Goal: Check status: Check status

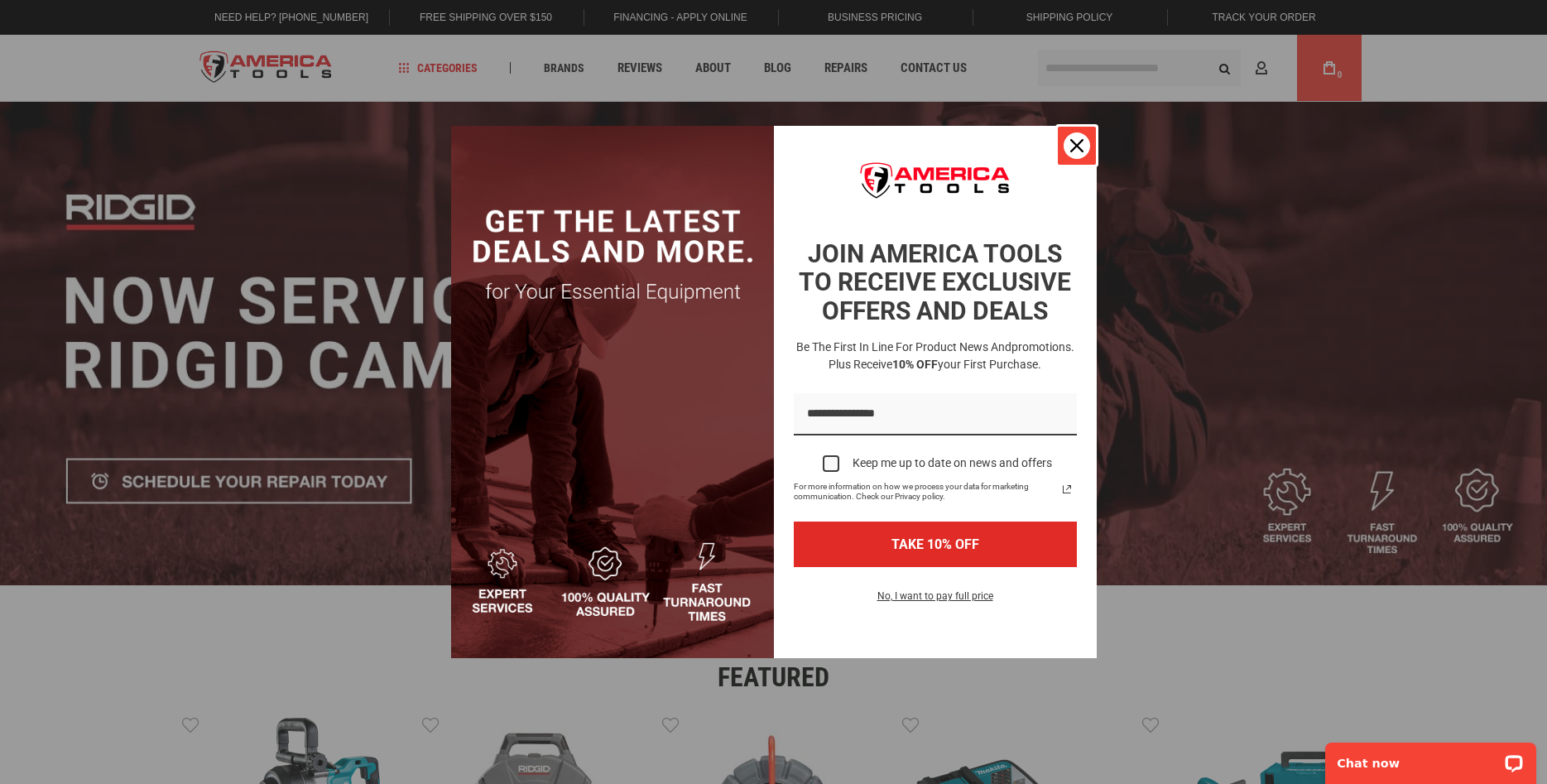
click at [1072, 144] on icon "close icon" at bounding box center [1077, 145] width 13 height 13
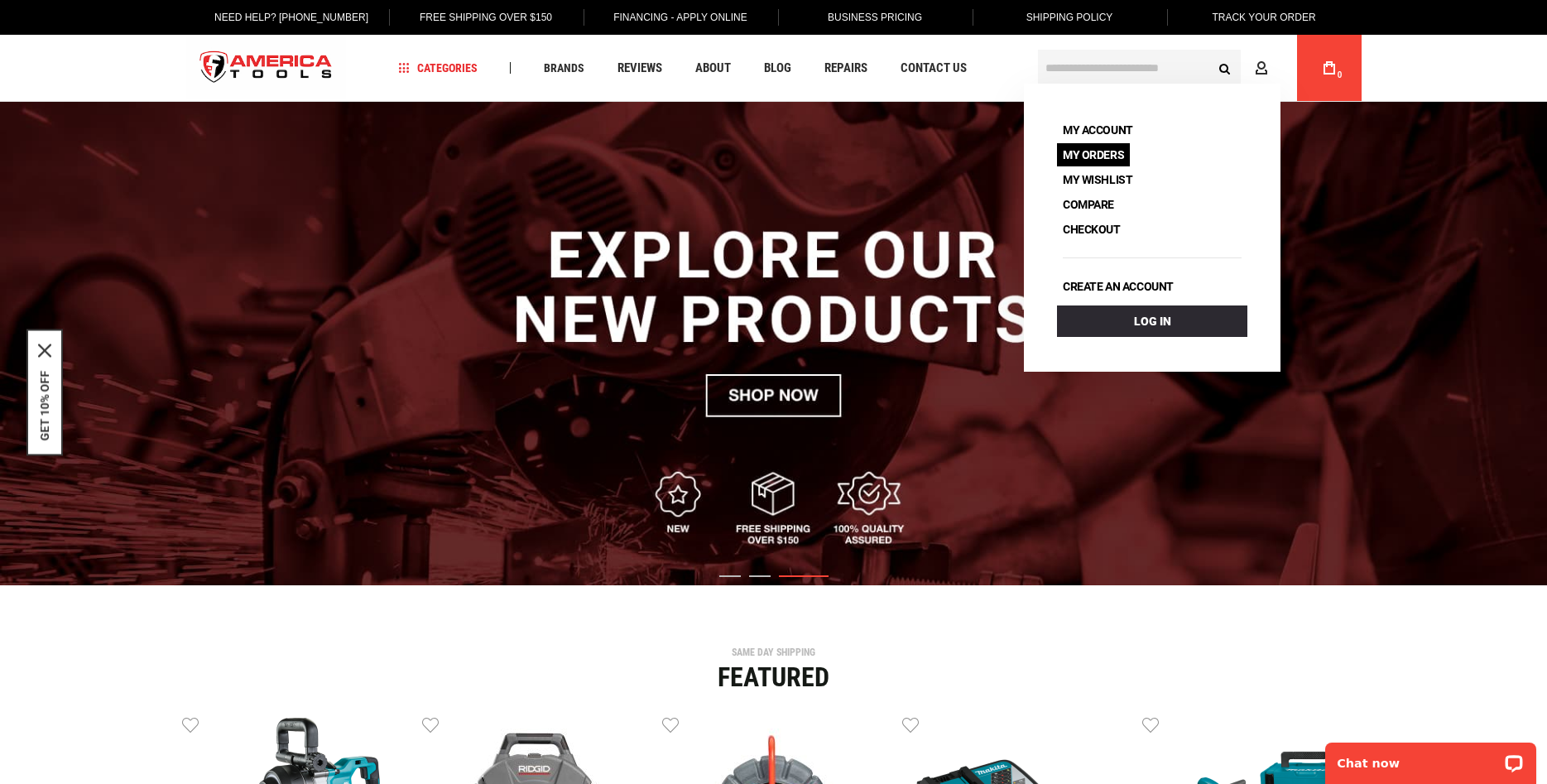
click at [1097, 158] on link "My Orders" at bounding box center [1094, 155] width 72 height 23
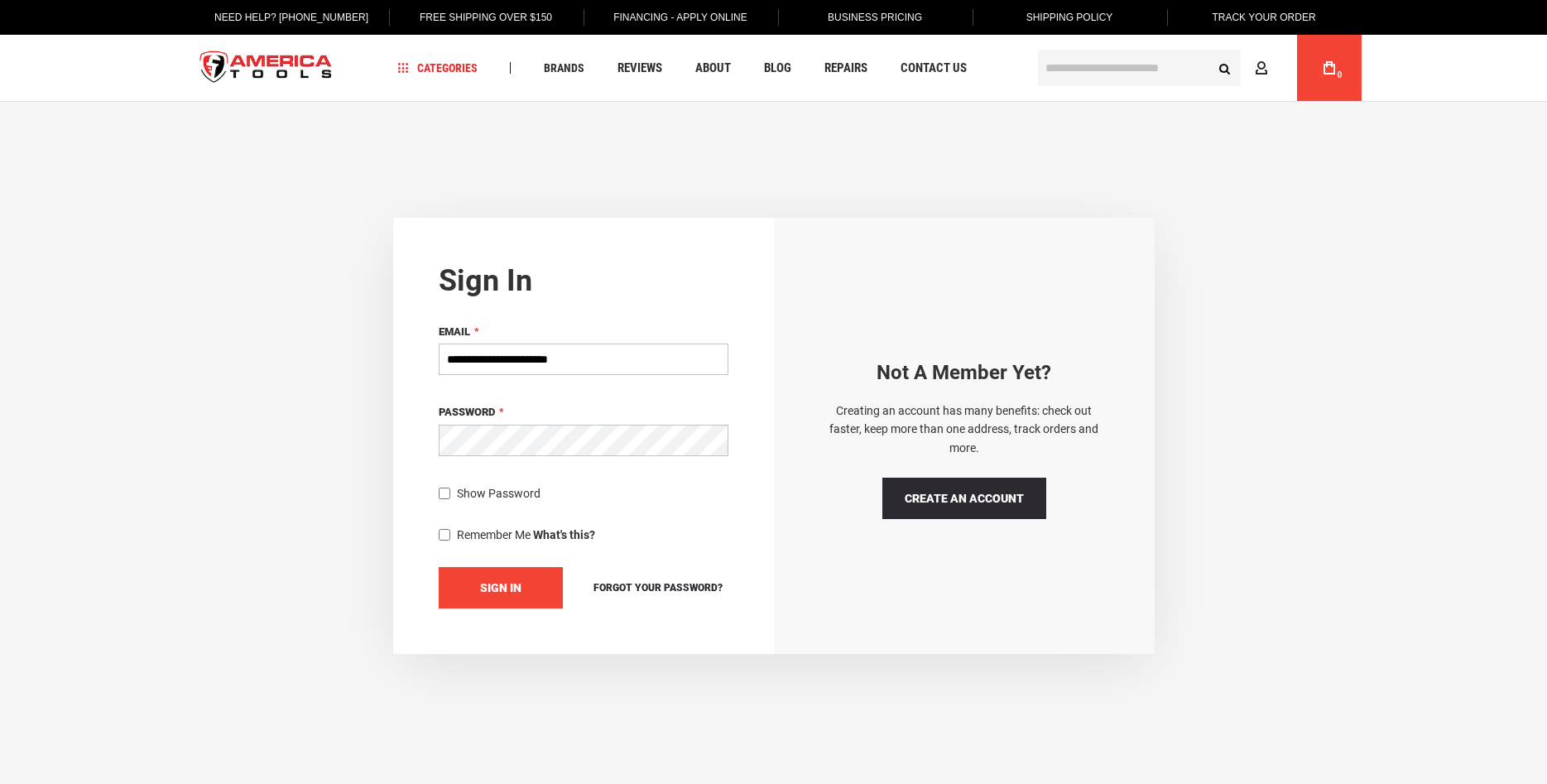
click at [515, 583] on span "Sign In" at bounding box center [500, 587] width 42 height 13
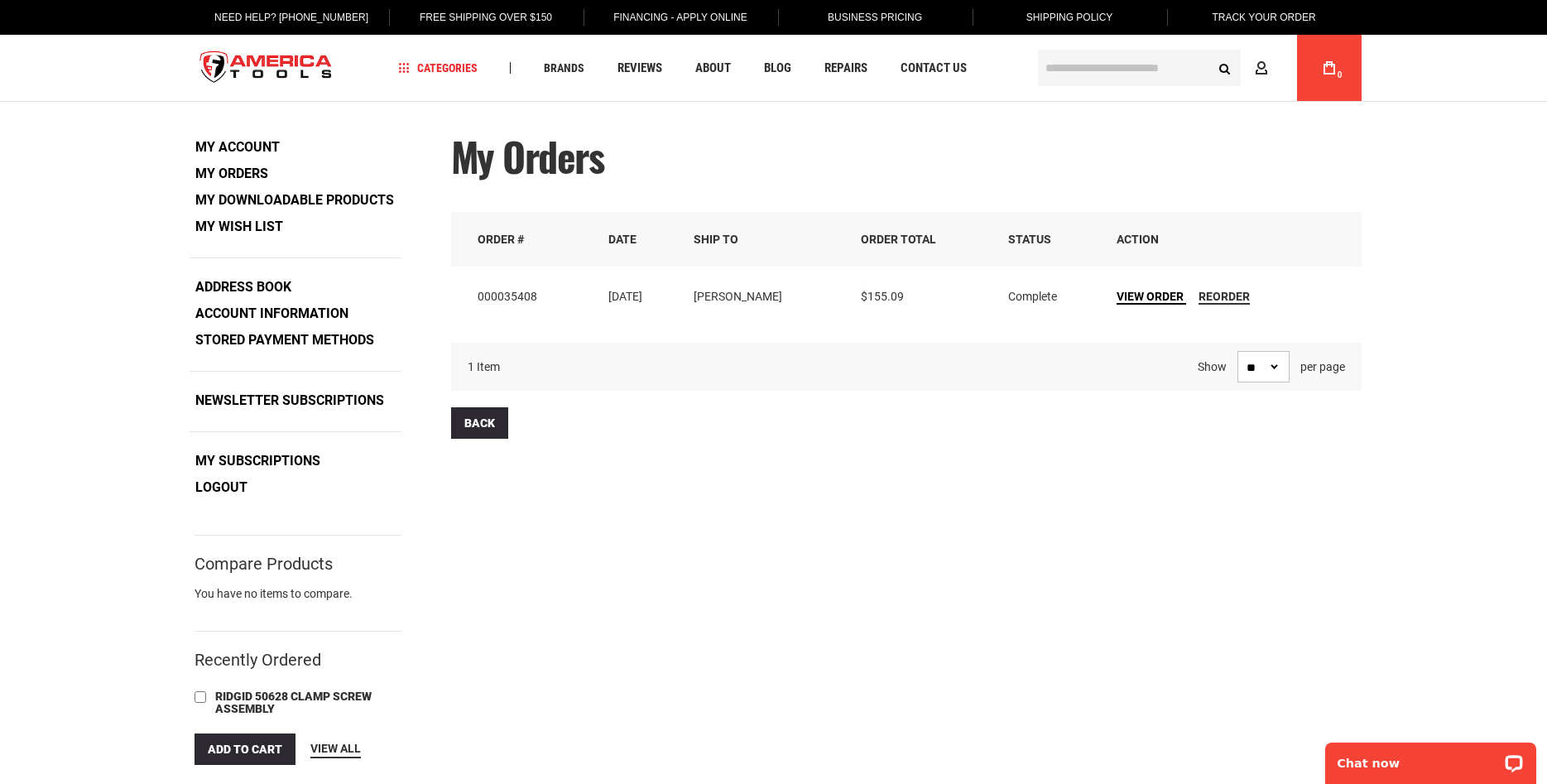
click at [1139, 293] on span "View Order" at bounding box center [1150, 296] width 67 height 13
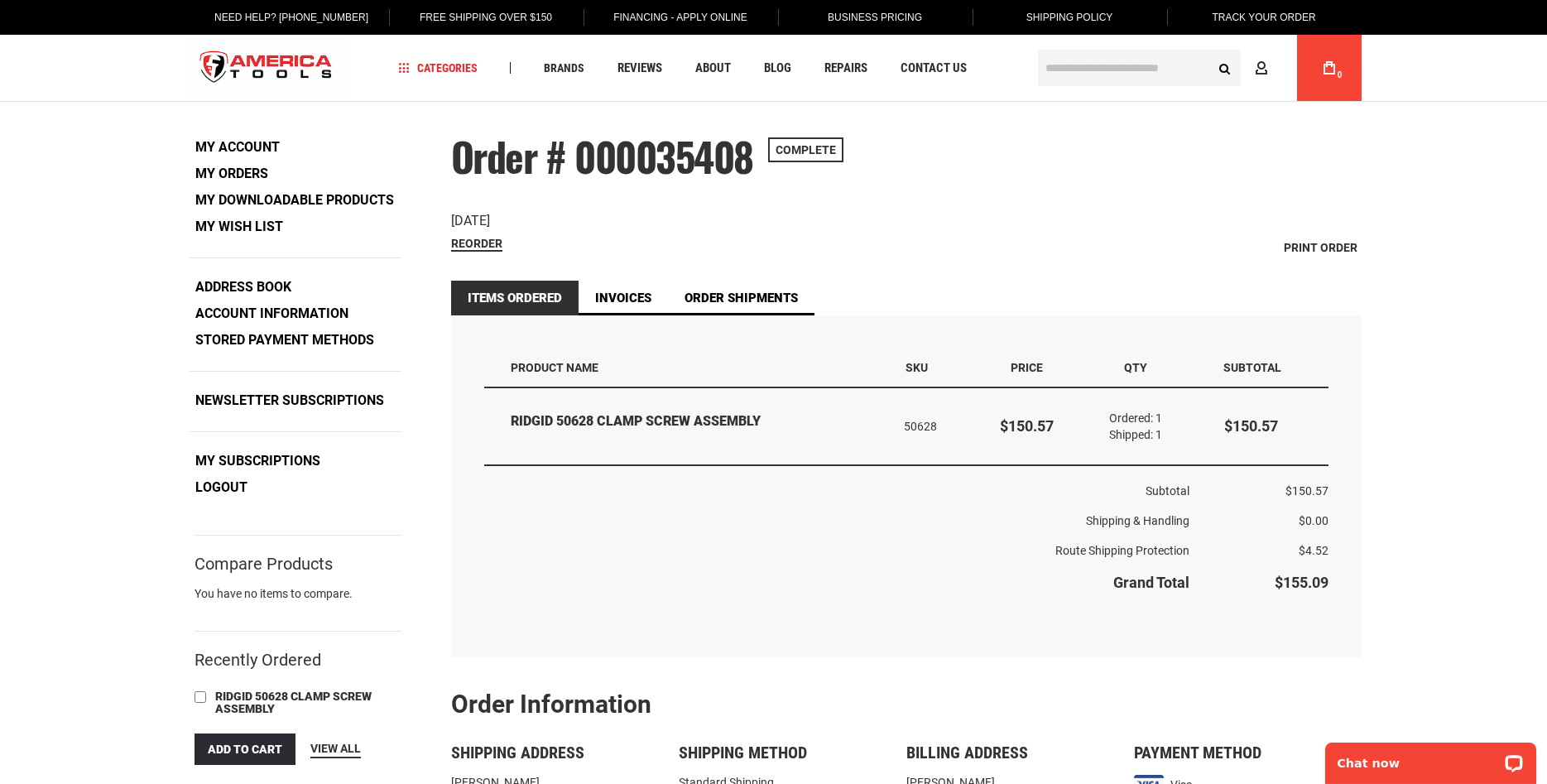
click at [1323, 429] on td "$150.57" at bounding box center [1259, 426] width 138 height 77
click at [934, 70] on span "Contact Us" at bounding box center [934, 68] width 66 height 12
click at [632, 293] on link "Invoices" at bounding box center [623, 297] width 89 height 34
